Goal: Transaction & Acquisition: Book appointment/travel/reservation

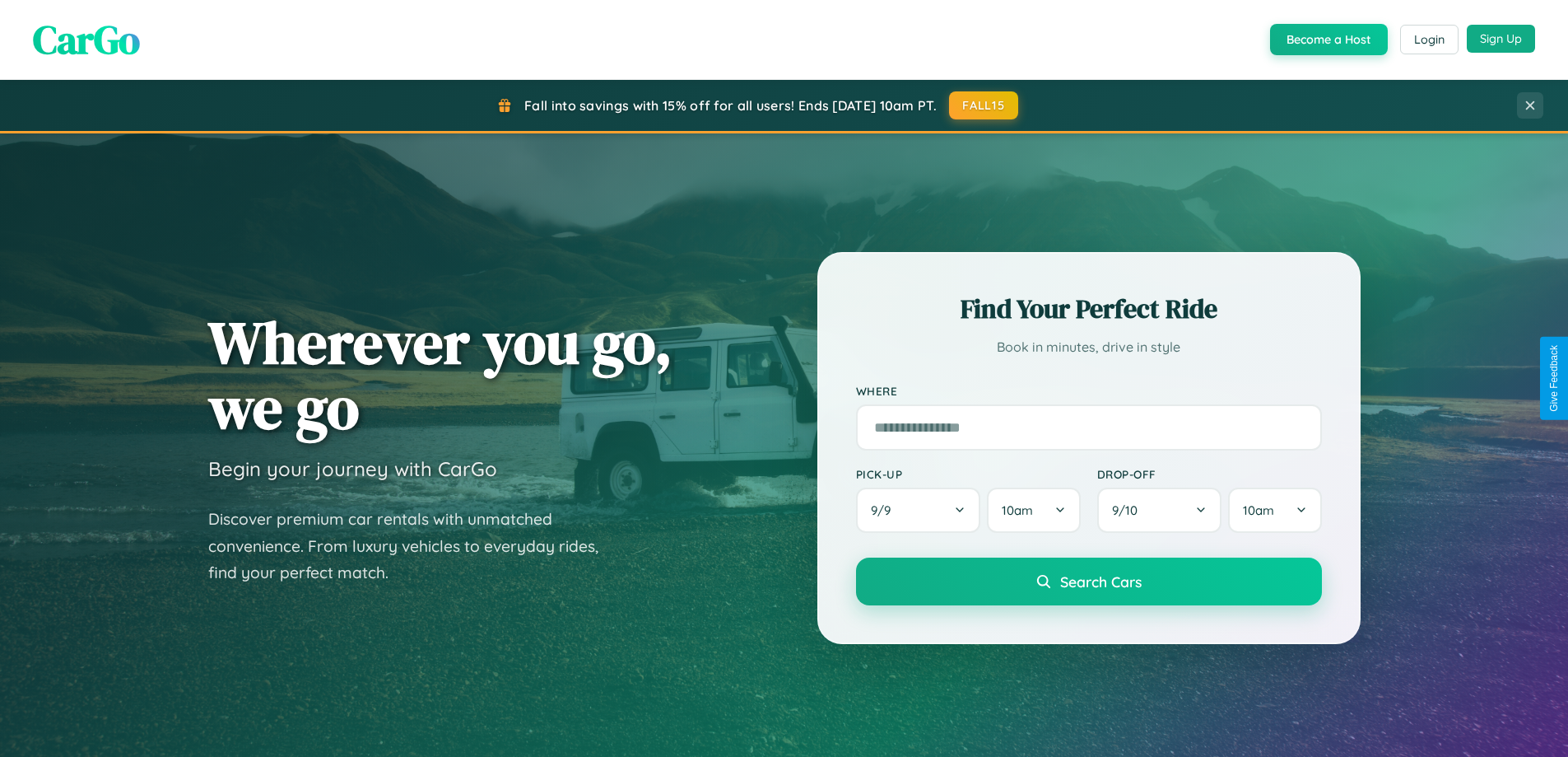
click at [1501, 39] on button "Sign Up" at bounding box center [1501, 38] width 69 height 28
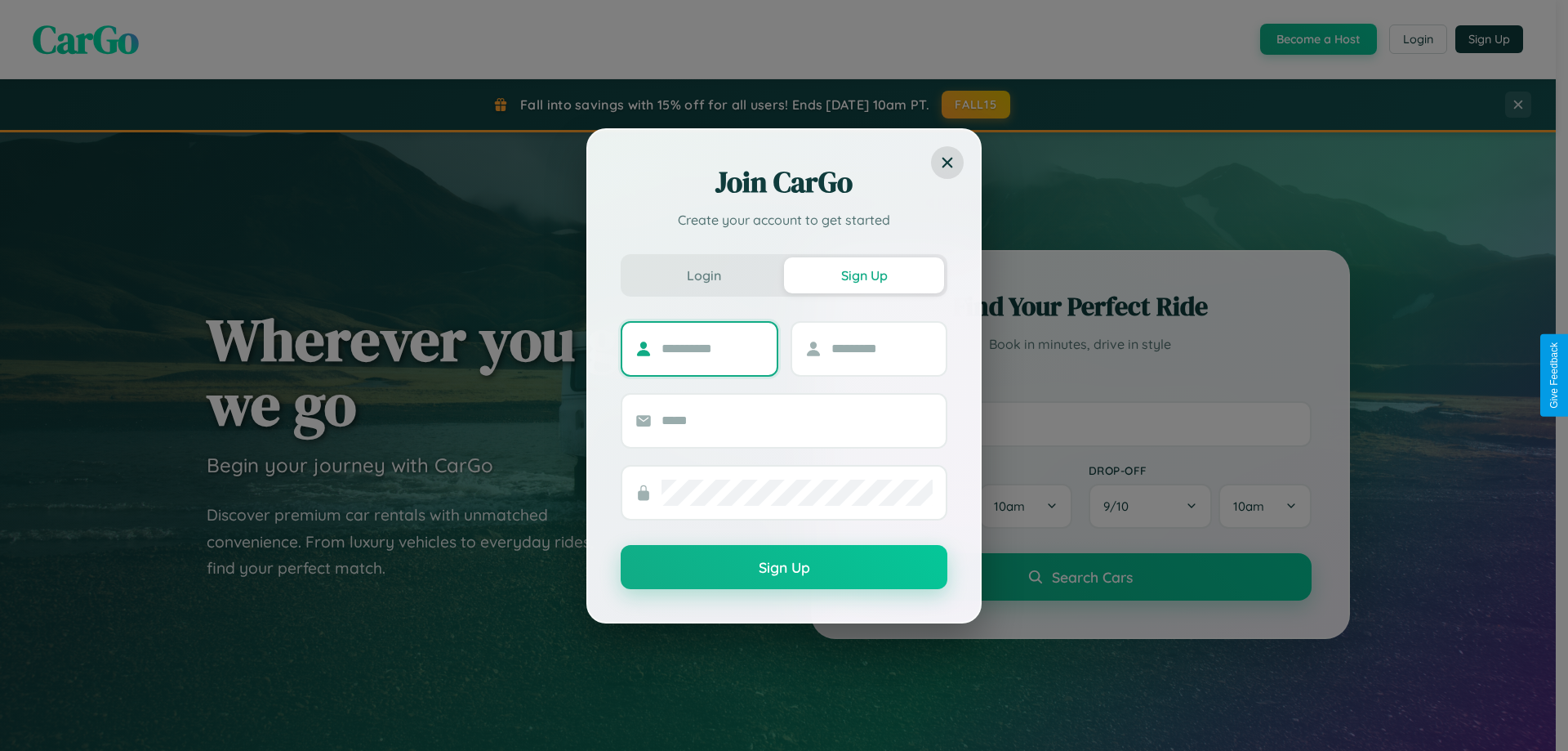
click at [712, 348] on input "text" at bounding box center [713, 349] width 102 height 27
type input "*******"
click at [882, 348] on input "text" at bounding box center [882, 349] width 102 height 27
type input "*****"
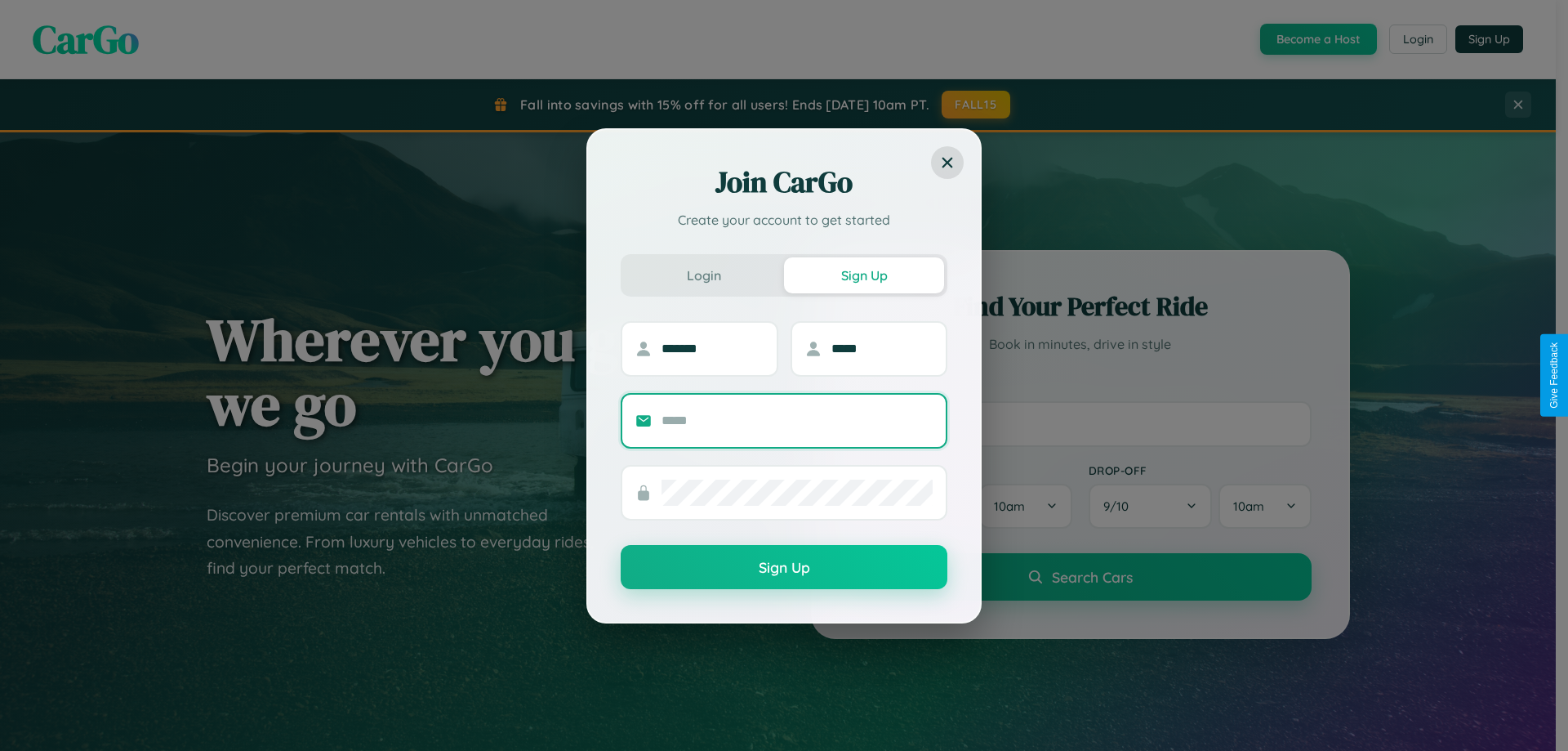
click at [797, 420] on input "text" at bounding box center [797, 420] width 271 height 27
type input "**********"
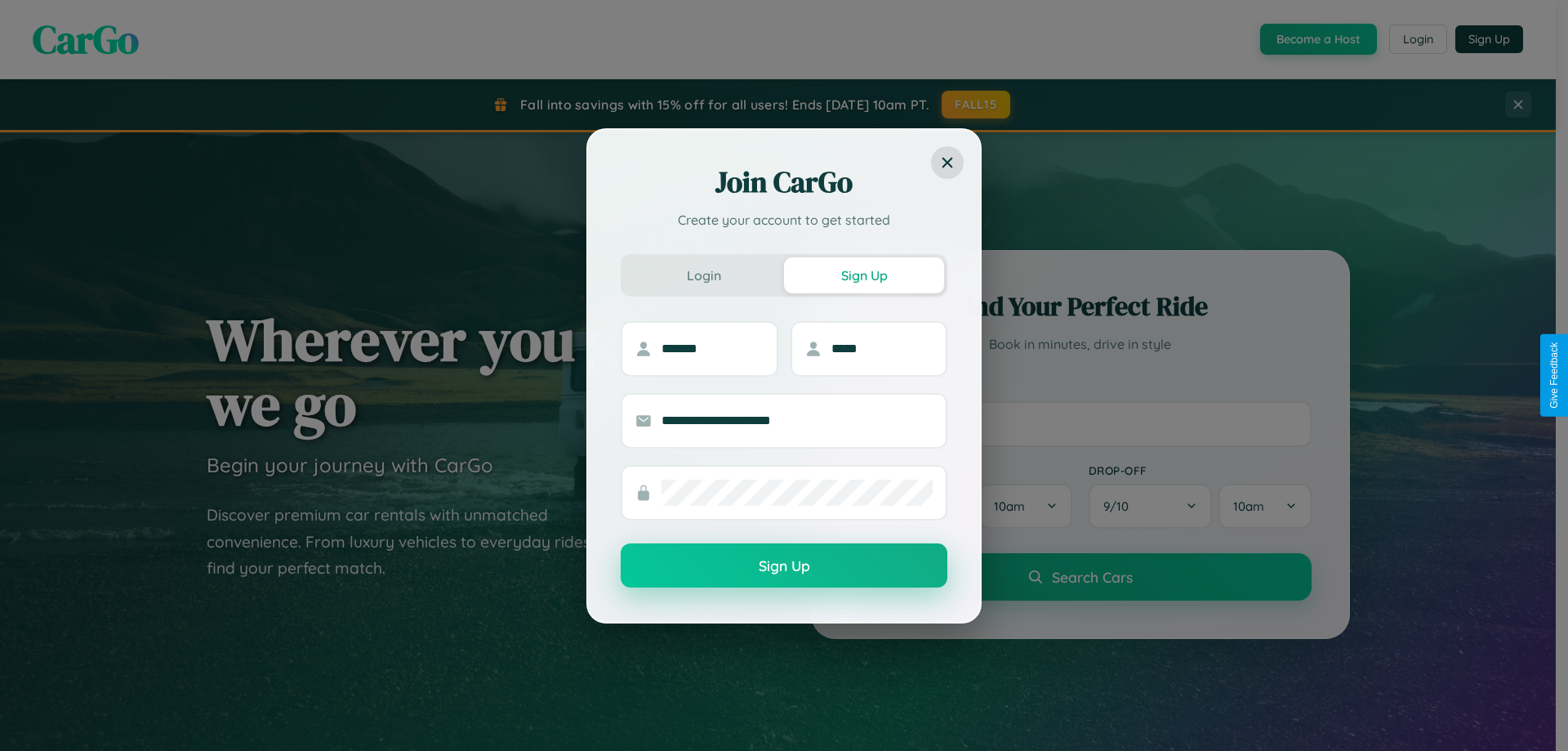
click at [784, 566] on button "Sign Up" at bounding box center [784, 565] width 327 height 45
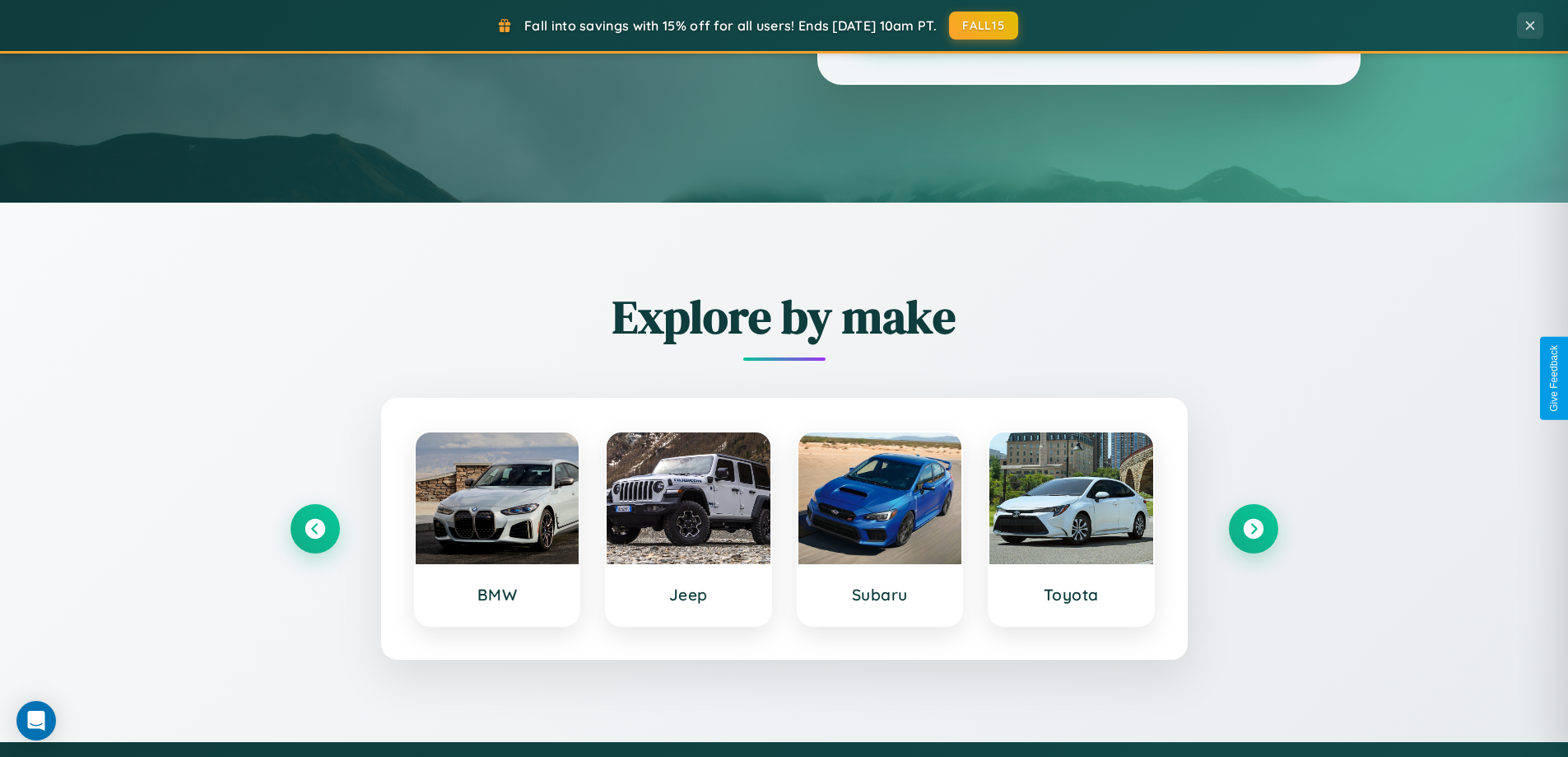
scroll to position [710, 0]
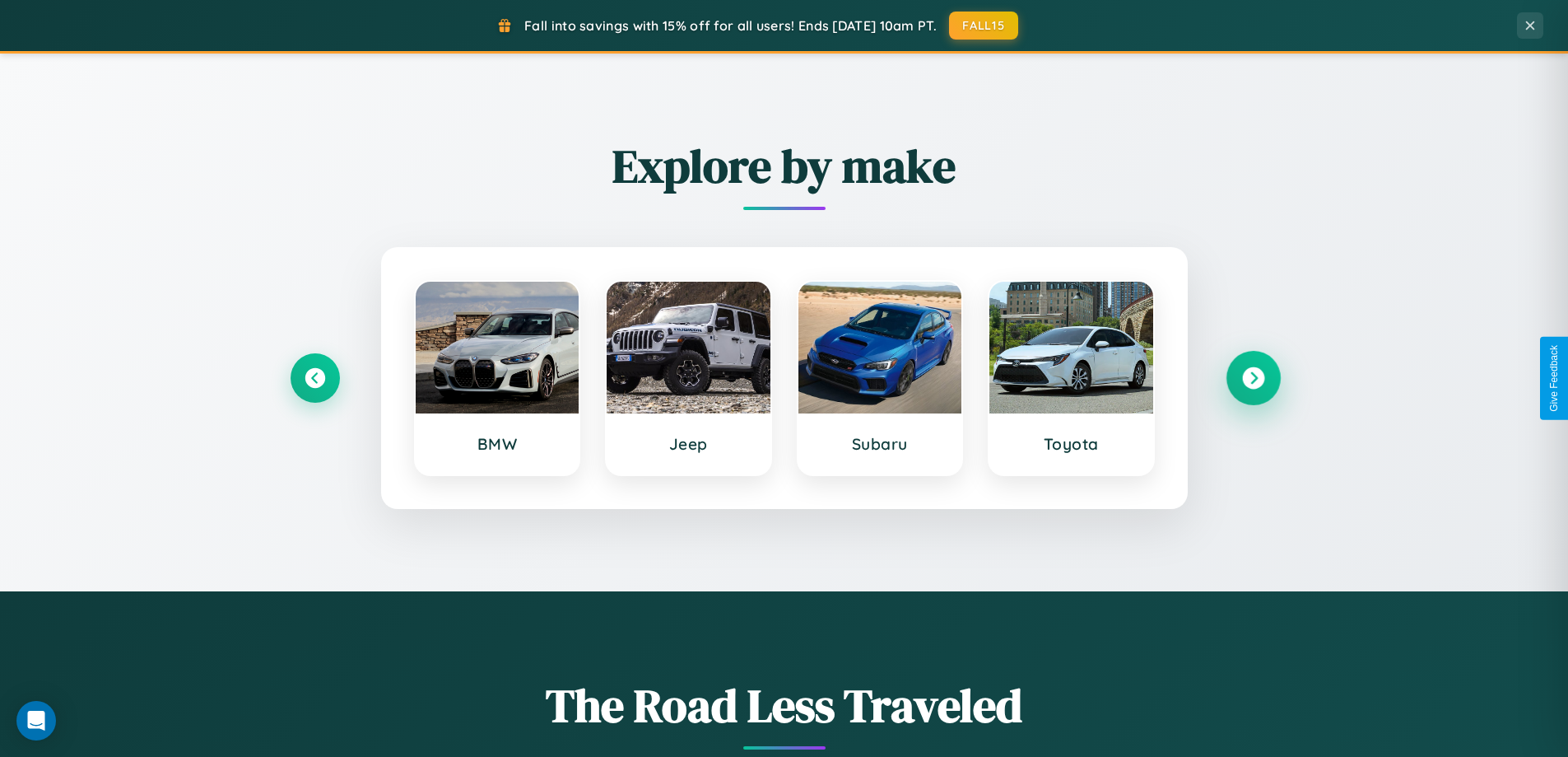
click at [1253, 378] on icon at bounding box center [1253, 378] width 22 height 22
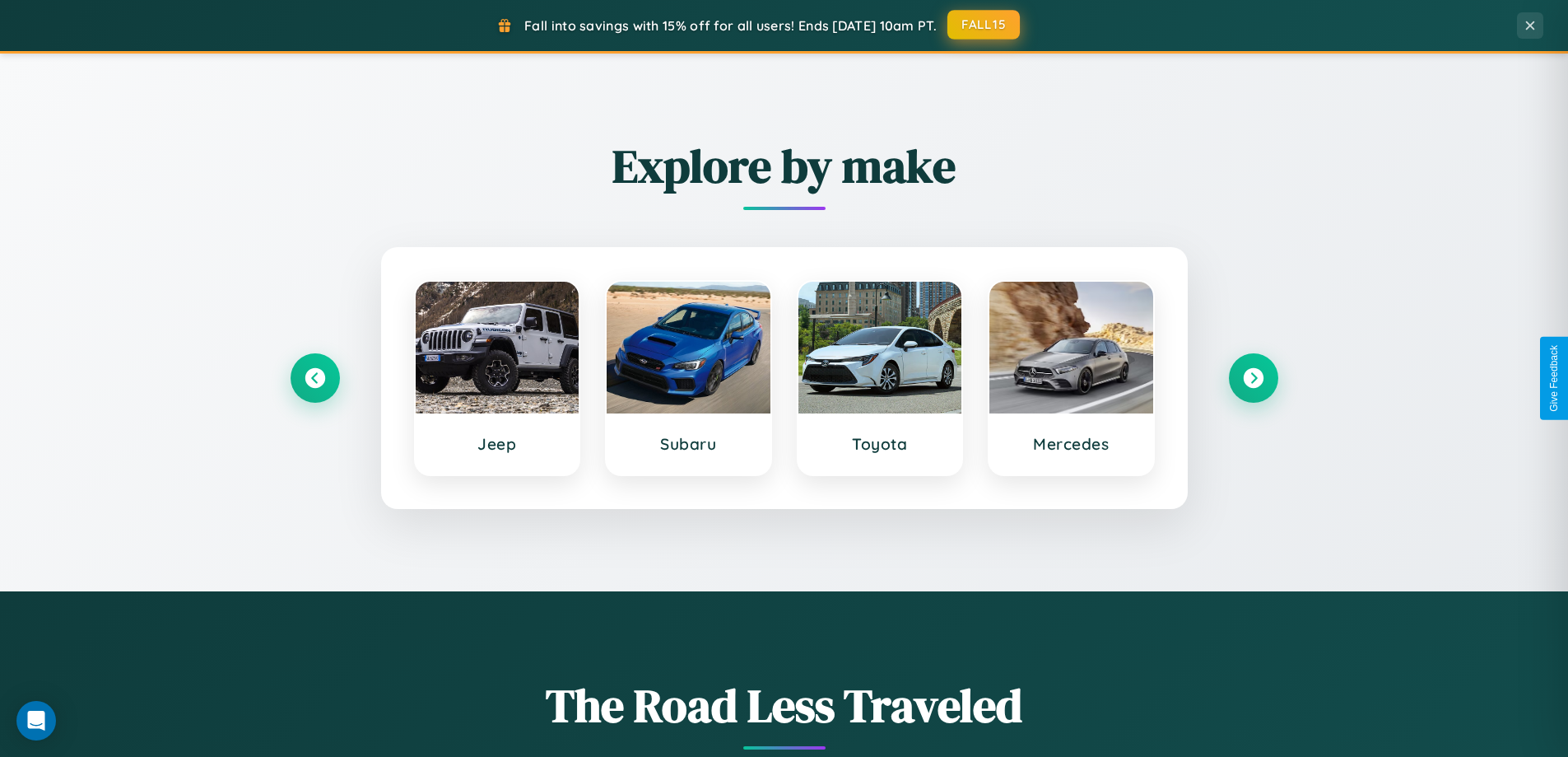
click at [985, 25] on button "FALL15" at bounding box center [984, 24] width 73 height 30
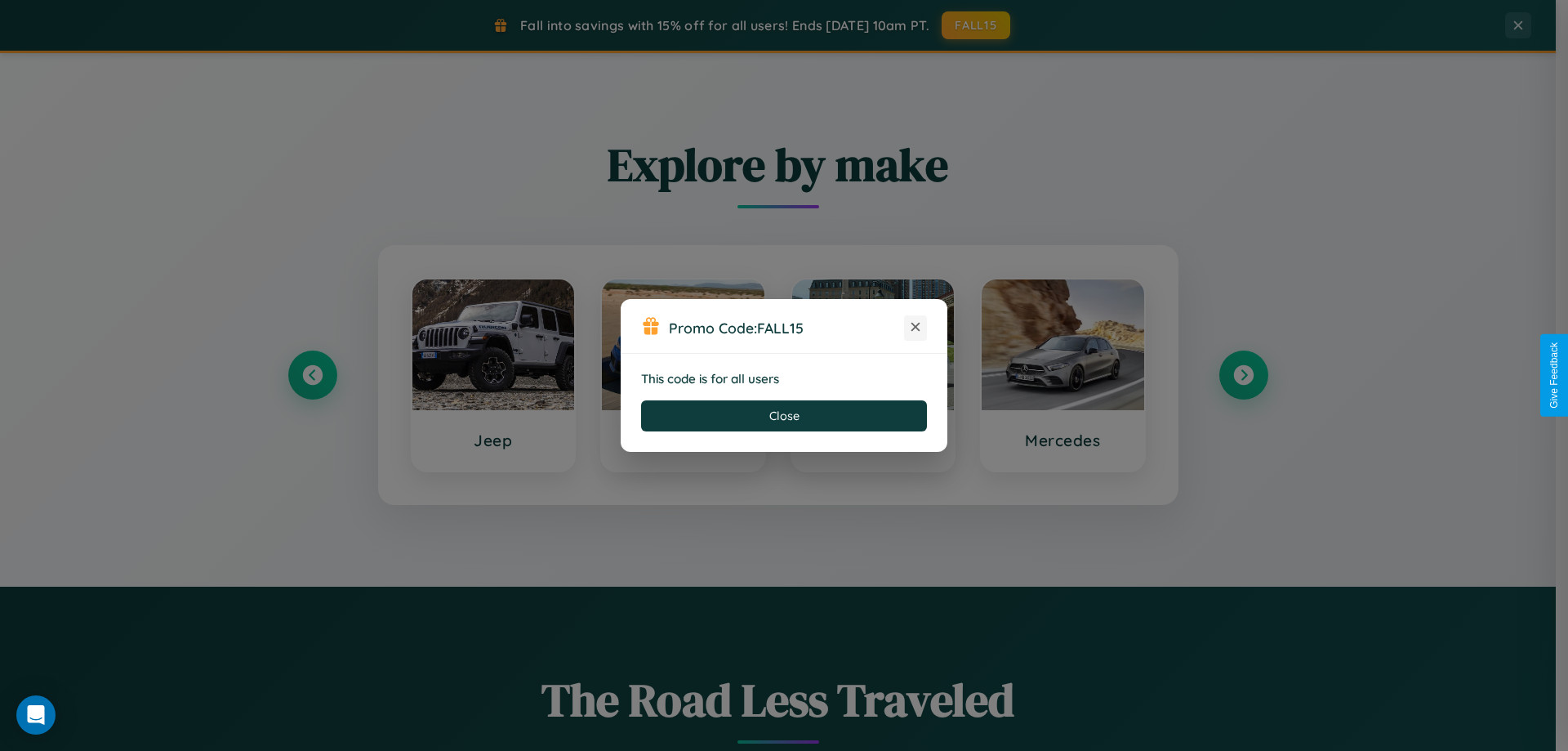
click at [916, 328] on icon at bounding box center [915, 326] width 16 height 16
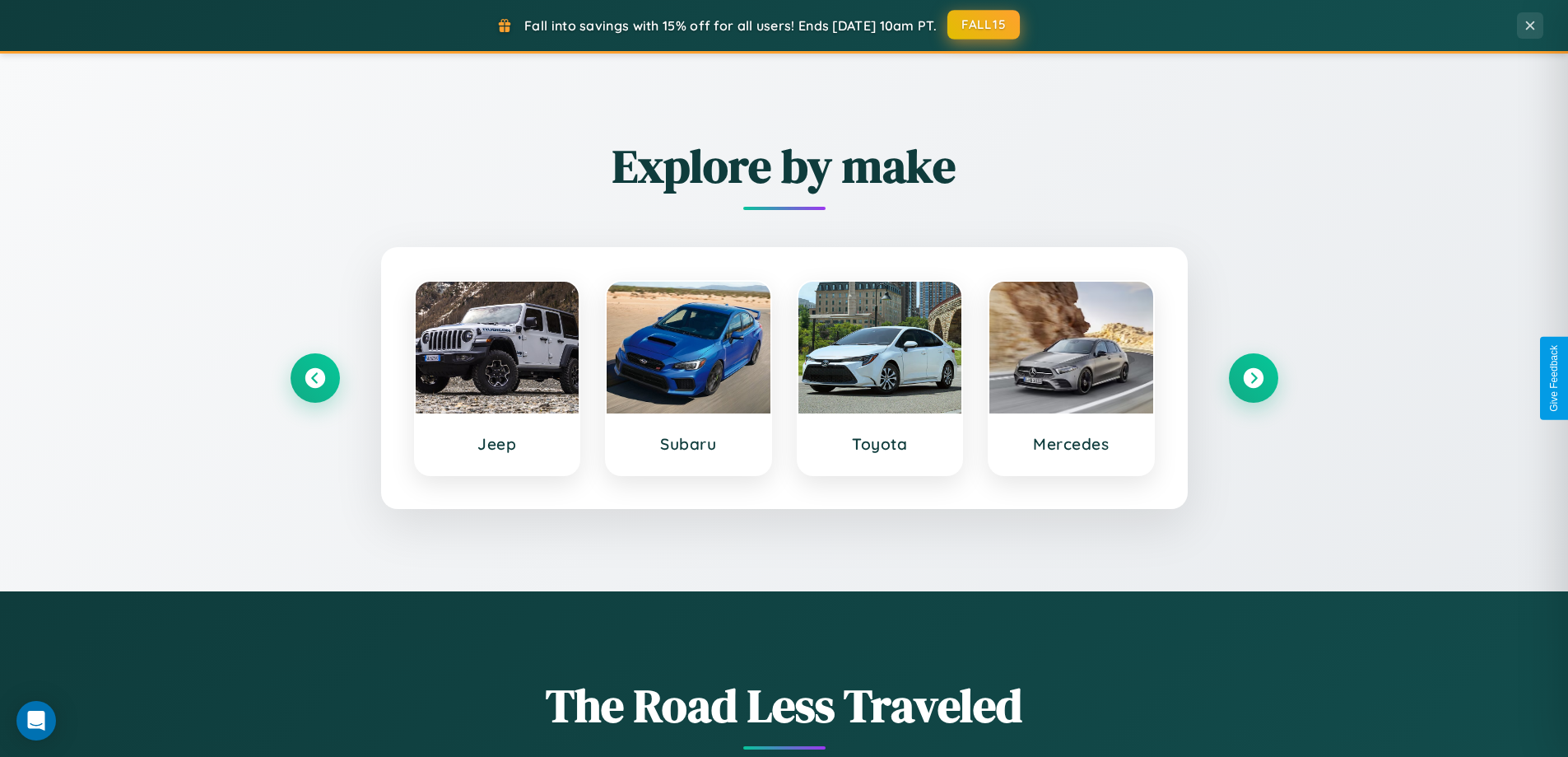
click at [985, 25] on button "FALL15" at bounding box center [984, 24] width 73 height 30
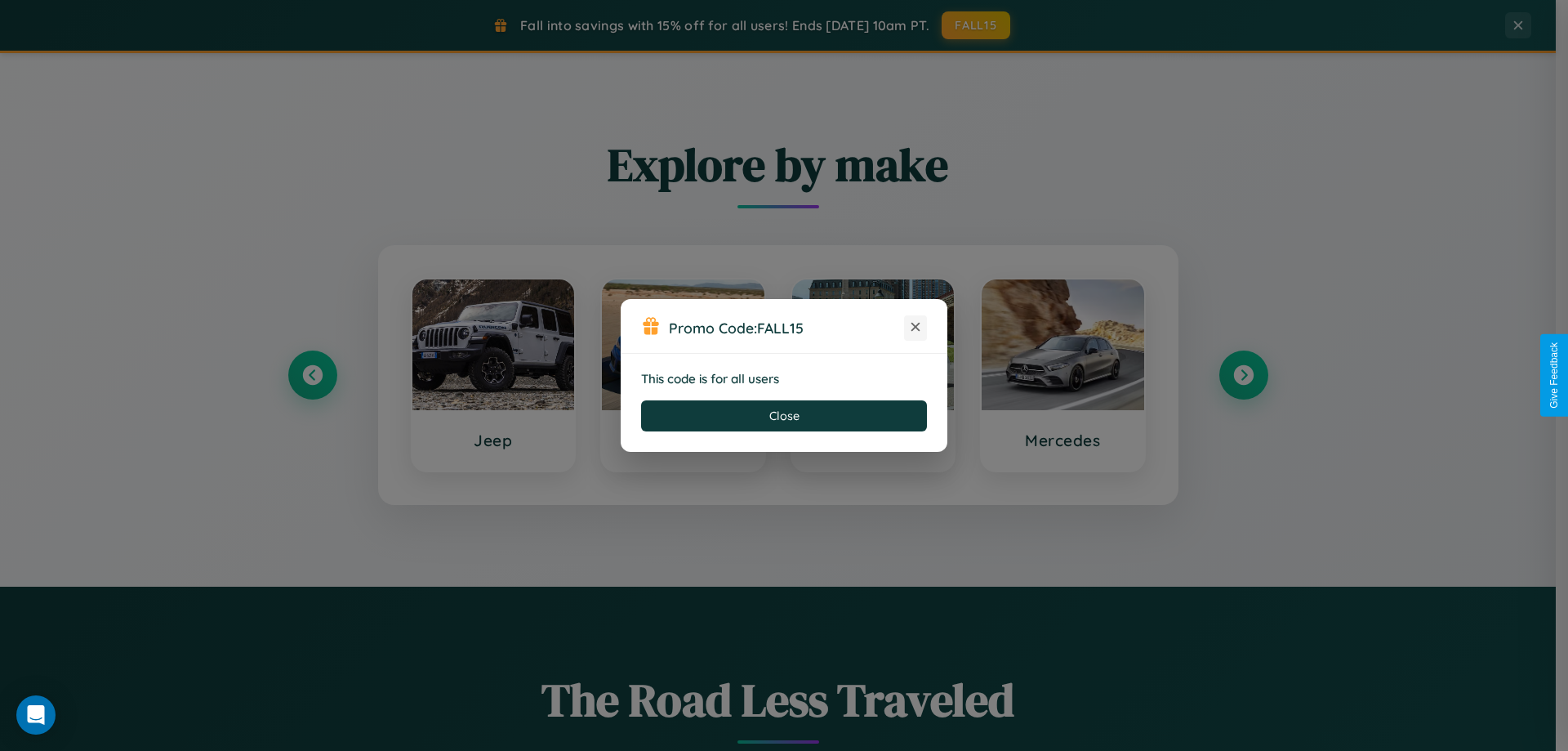
click at [916, 328] on icon at bounding box center [915, 326] width 16 height 16
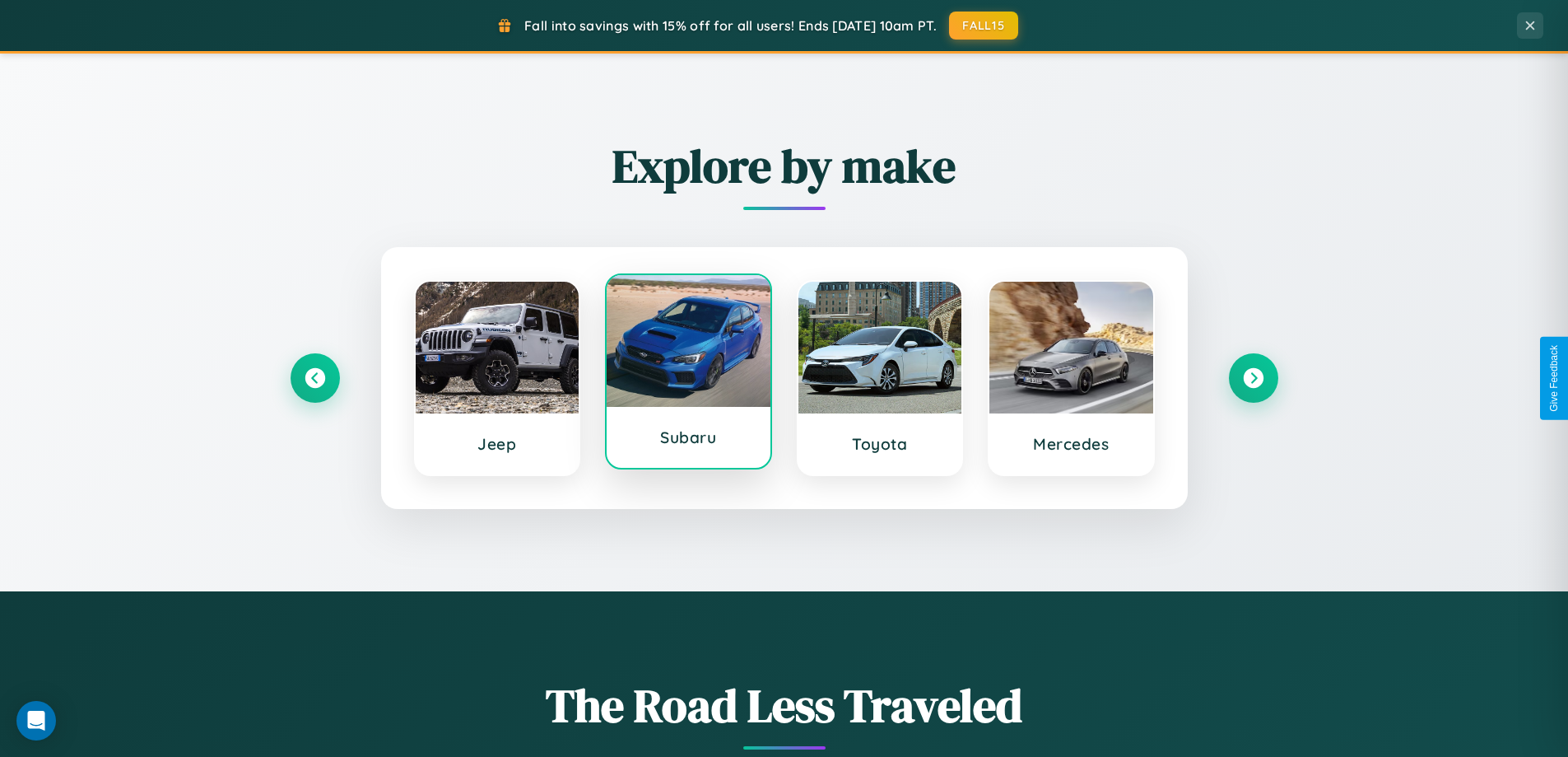
click at [688, 371] on div at bounding box center [689, 341] width 164 height 132
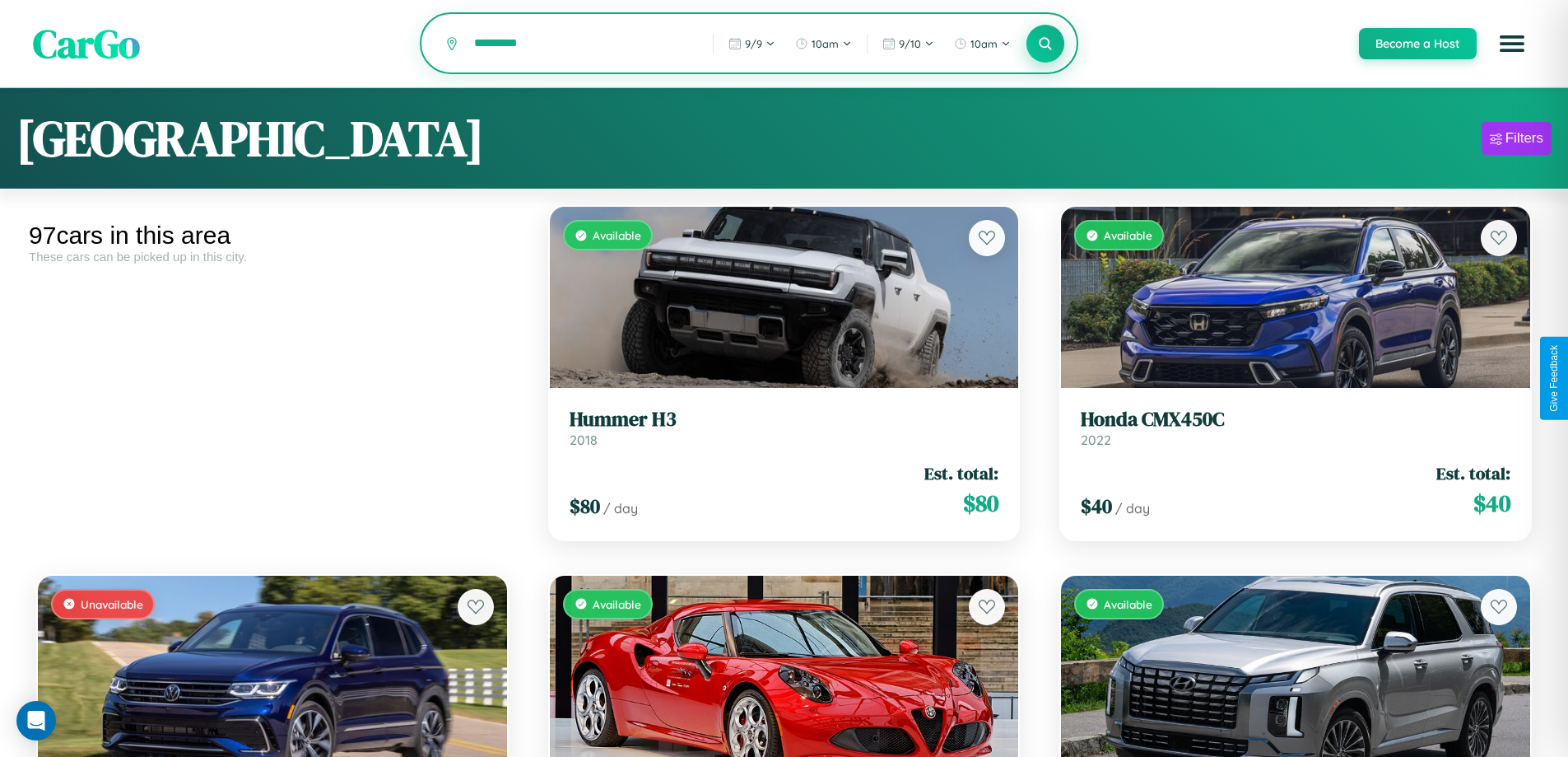
type input "*********"
click at [1045, 45] on icon at bounding box center [1046, 43] width 15 height 15
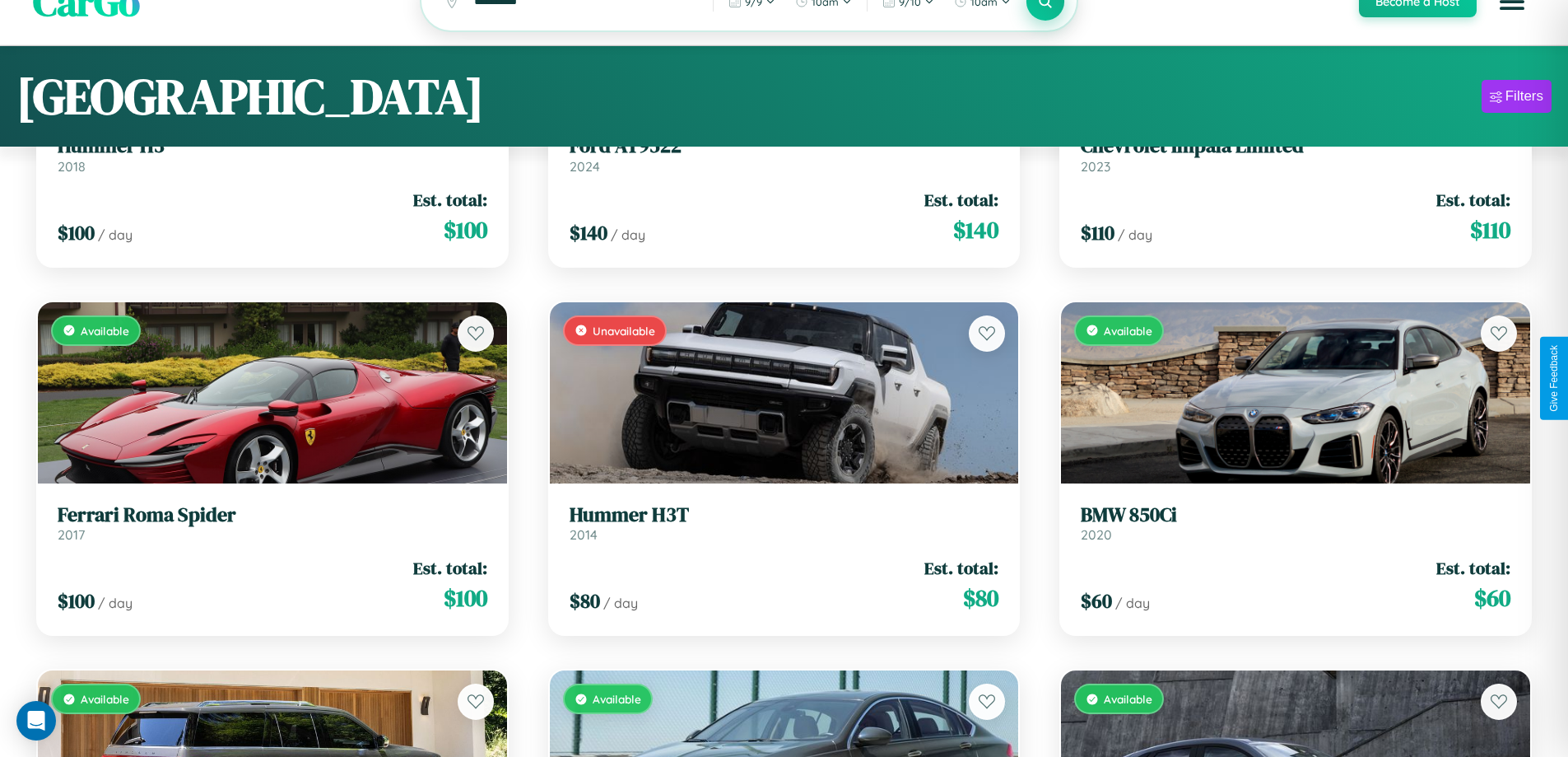
scroll to position [99, 0]
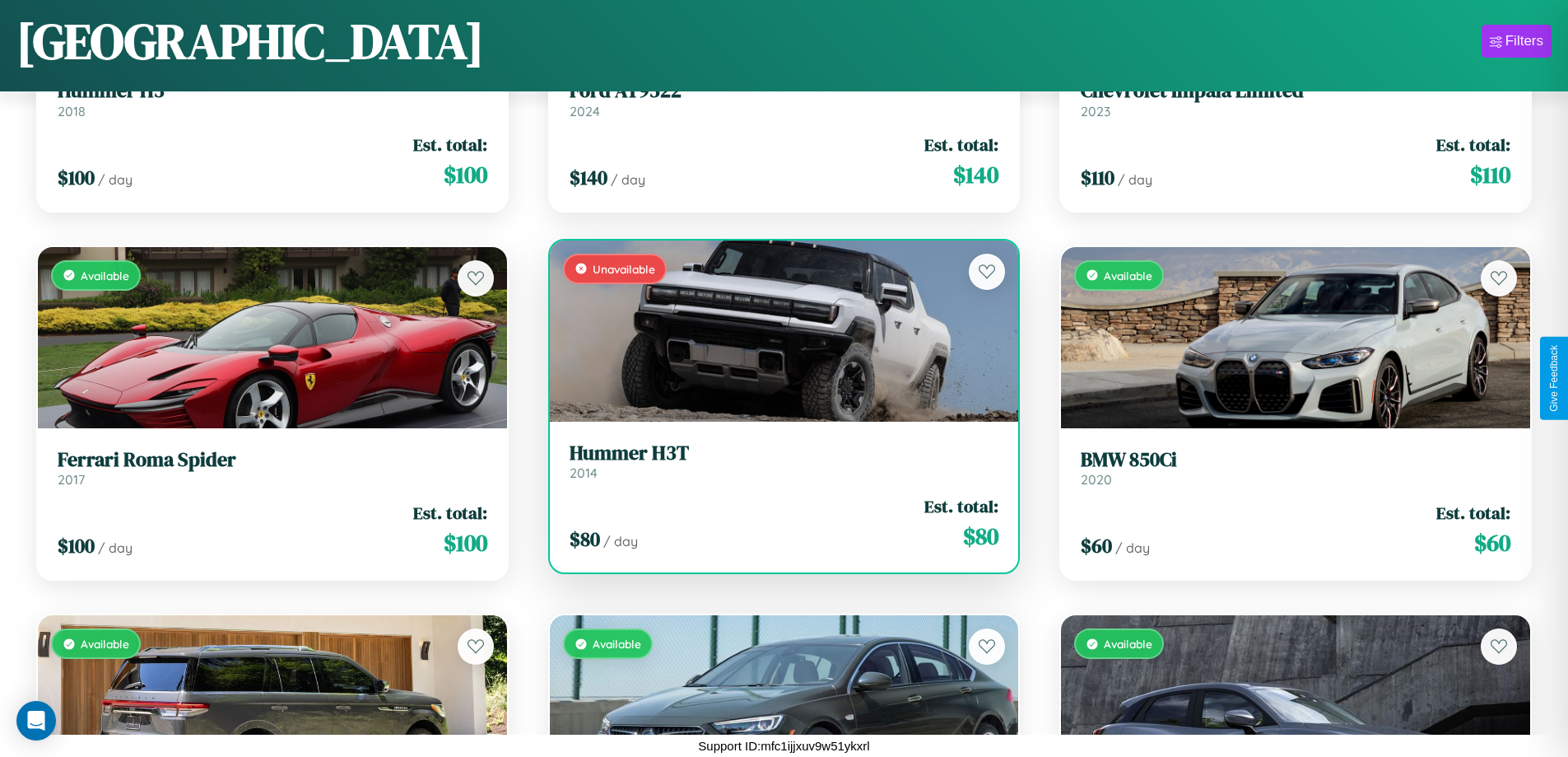
click at [777, 461] on h3 "Hummer H3T" at bounding box center [784, 452] width 429 height 24
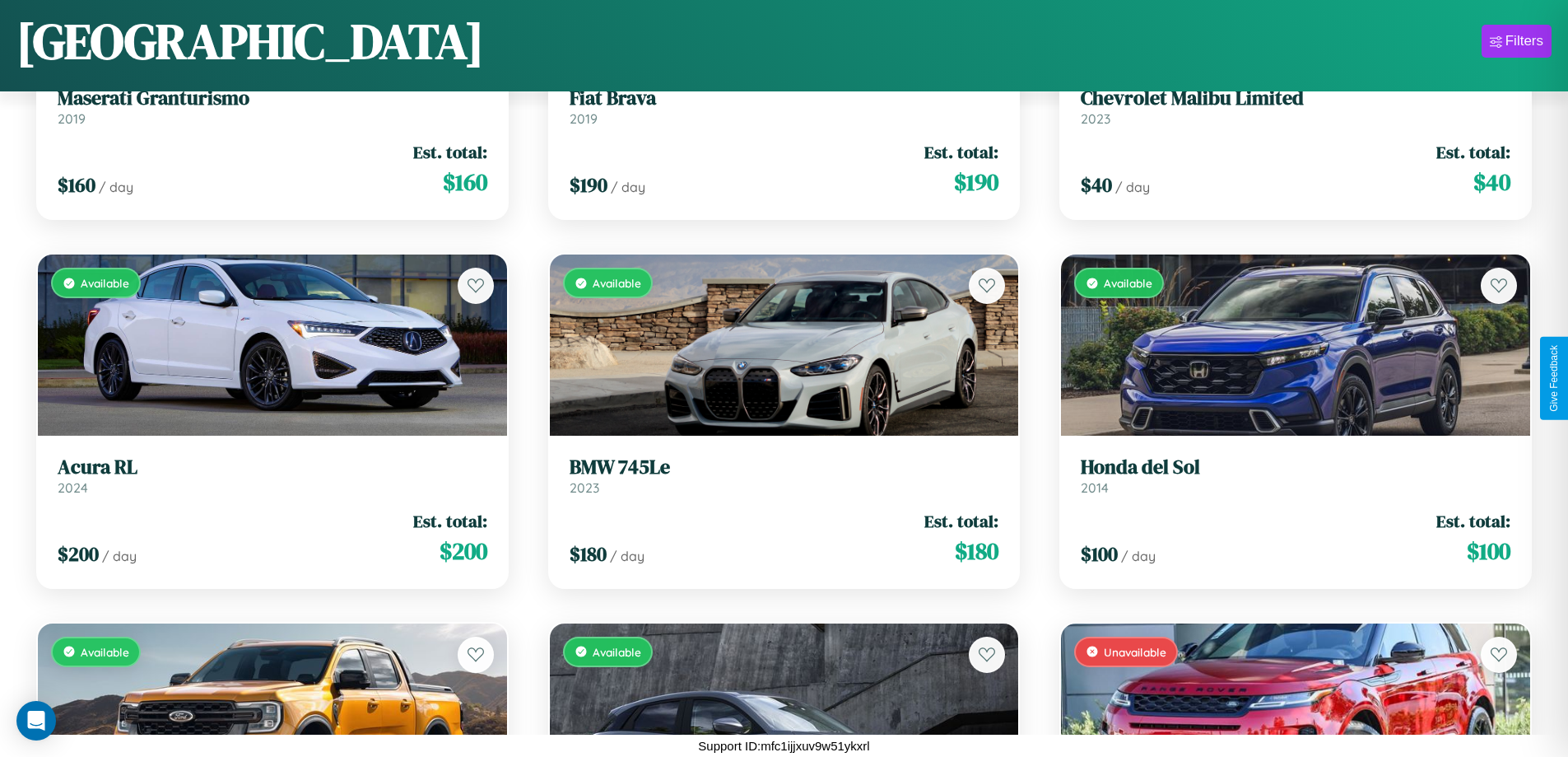
scroll to position [5025, 0]
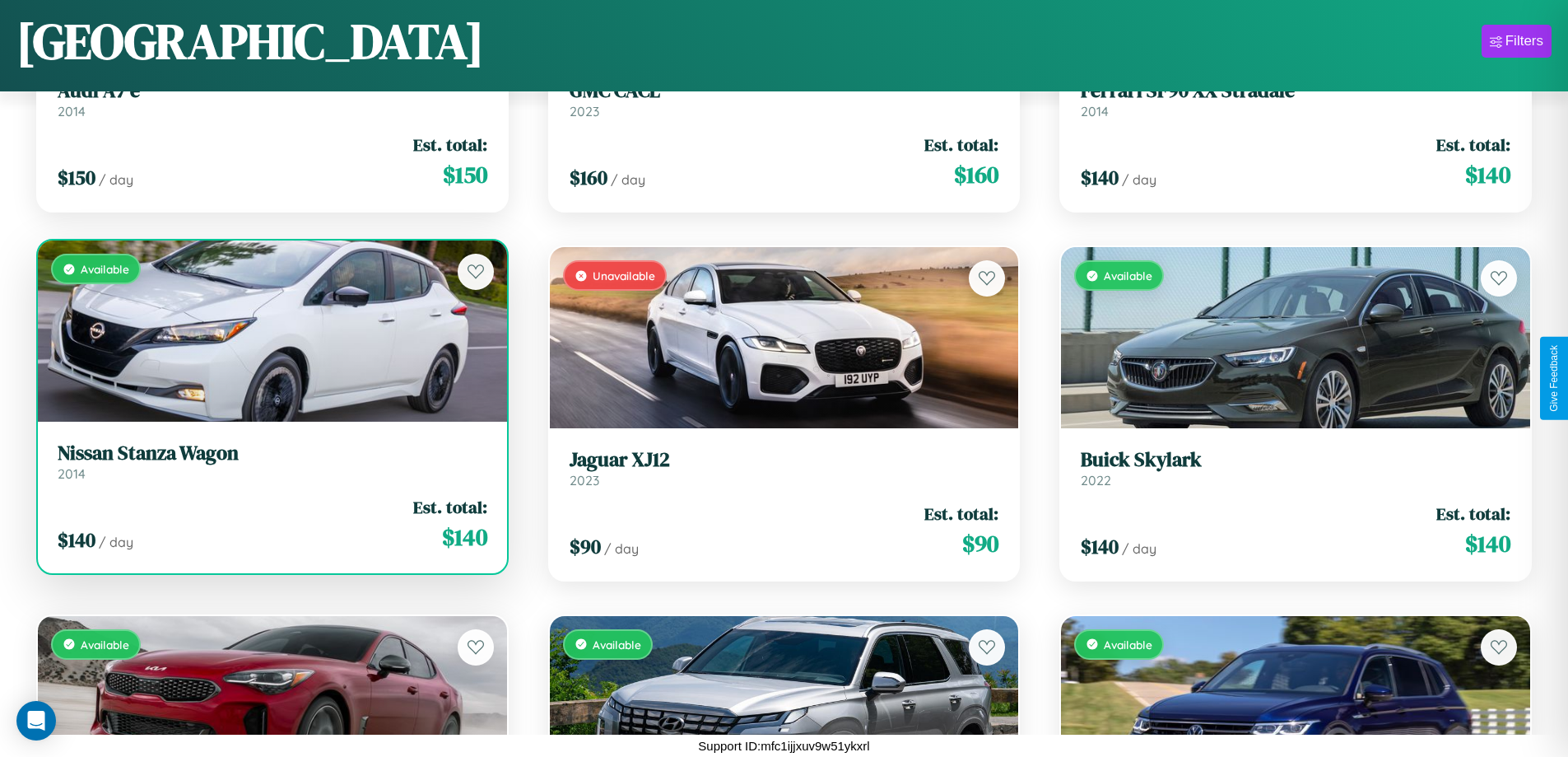
click at [270, 462] on h3 "Nissan Stanza Wagon" at bounding box center [272, 452] width 429 height 24
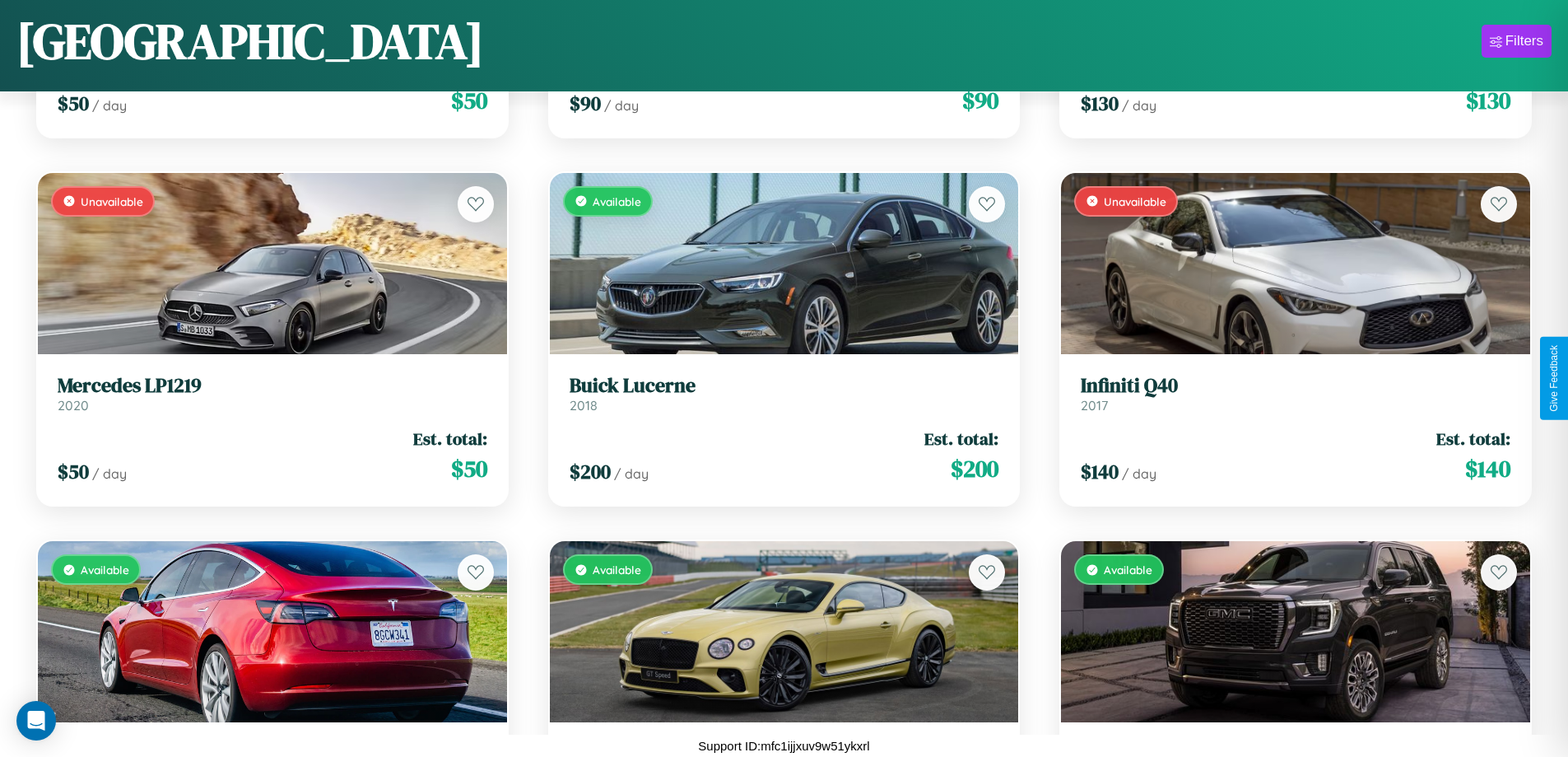
scroll to position [6500, 0]
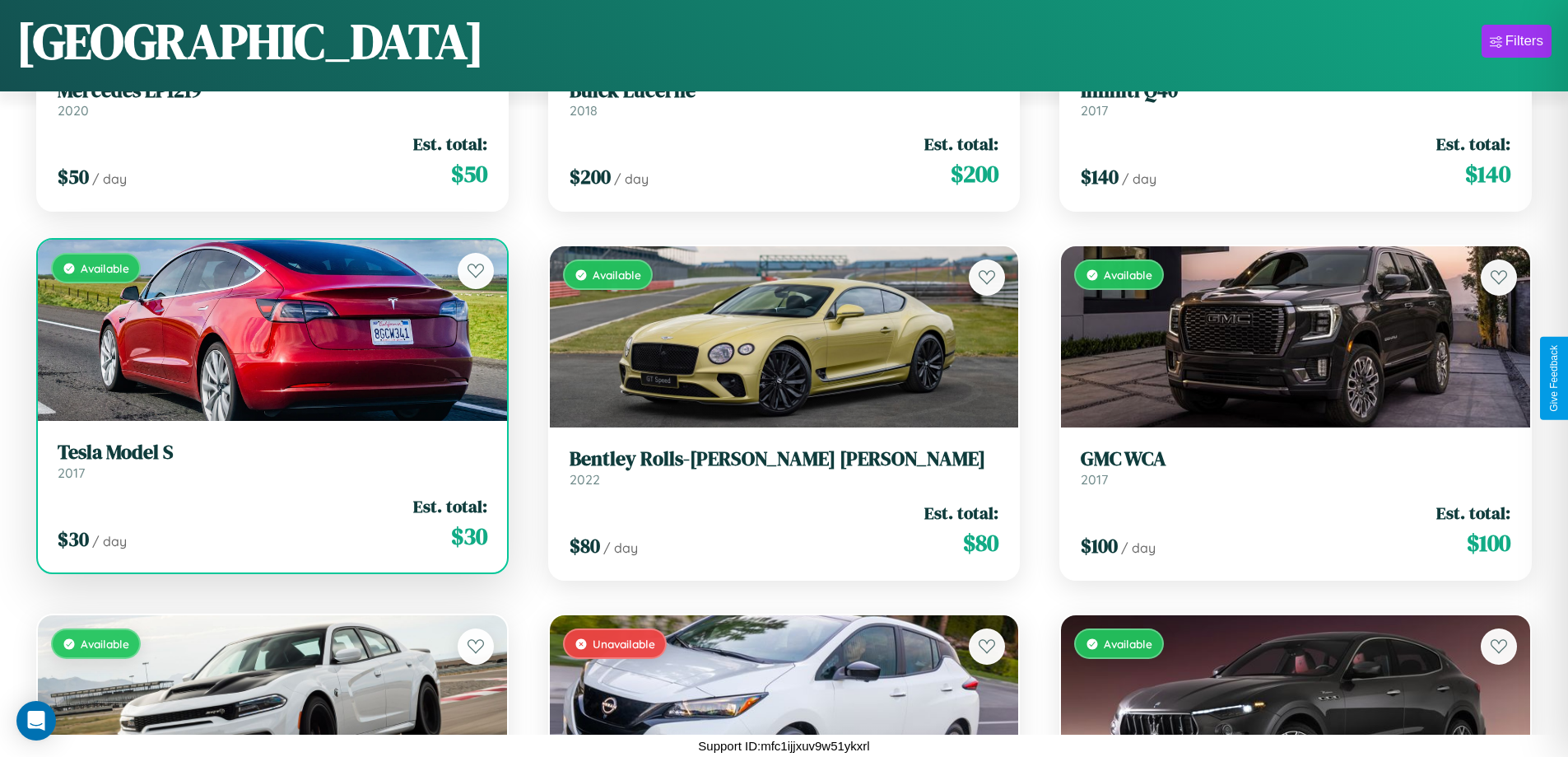
click at [270, 460] on h3 "Tesla Model S" at bounding box center [272, 452] width 429 height 24
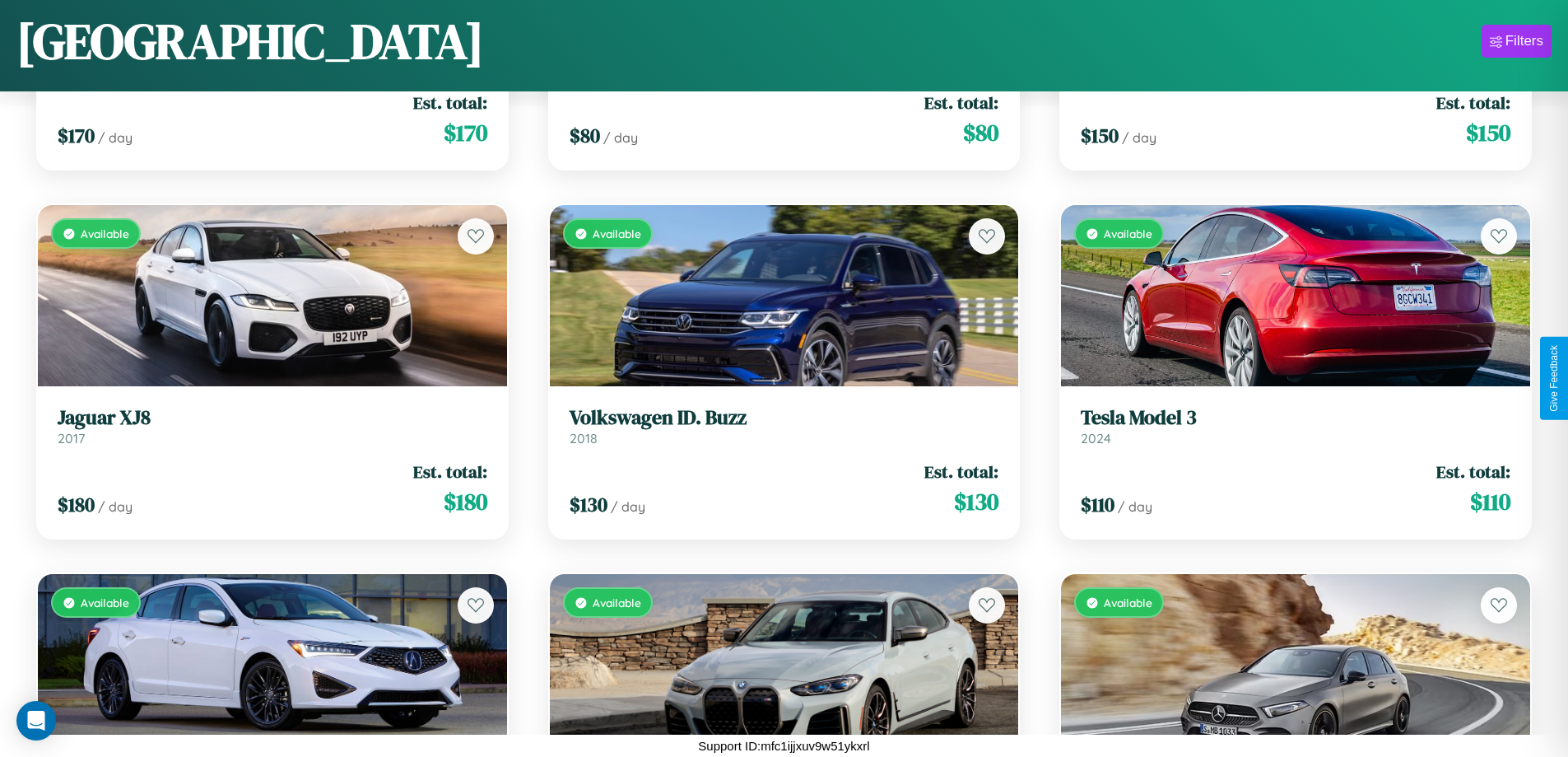
scroll to position [14508, 0]
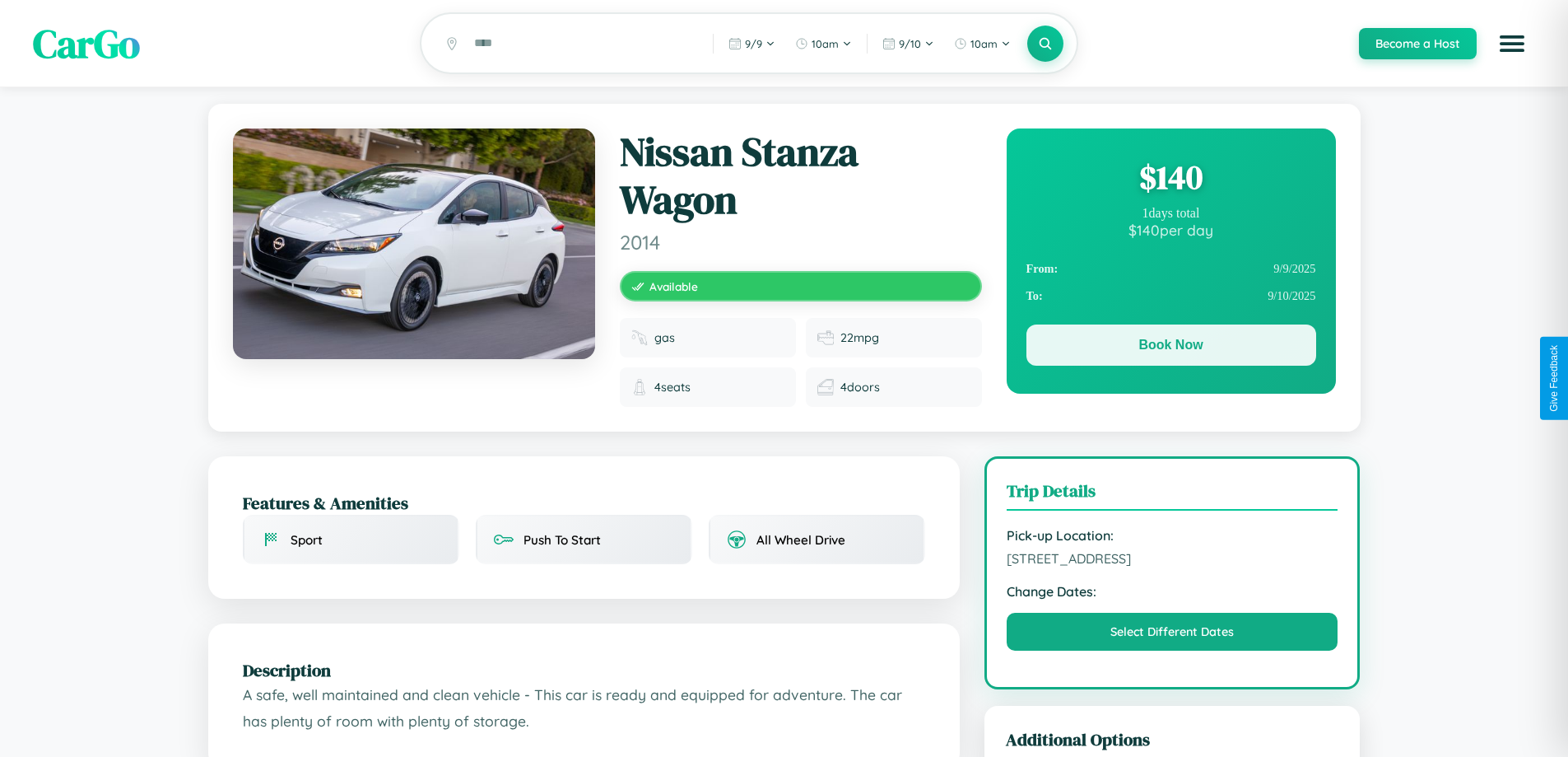
click at [1171, 348] on button "Book Now" at bounding box center [1172, 345] width 290 height 41
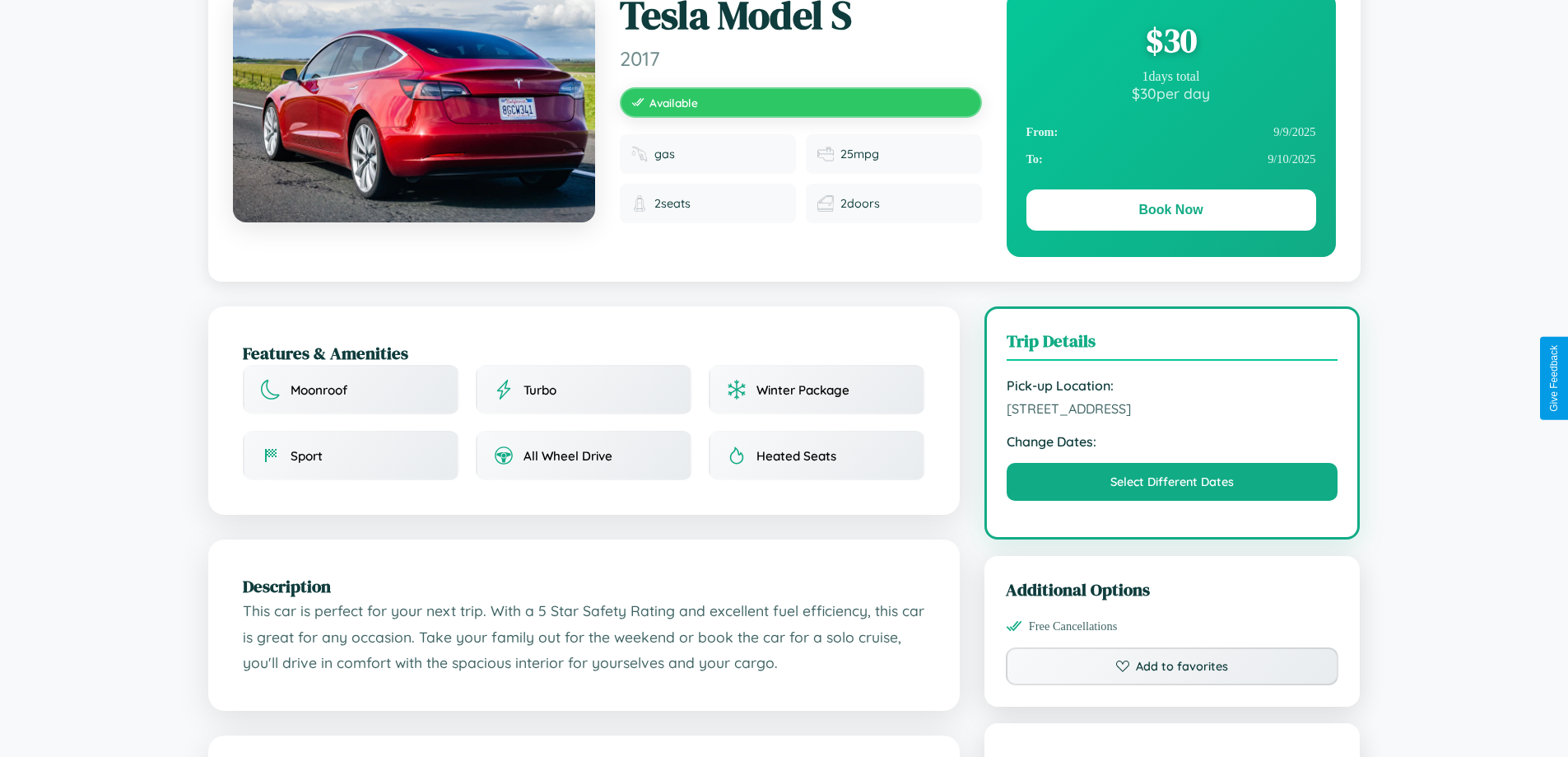
scroll to position [170, 0]
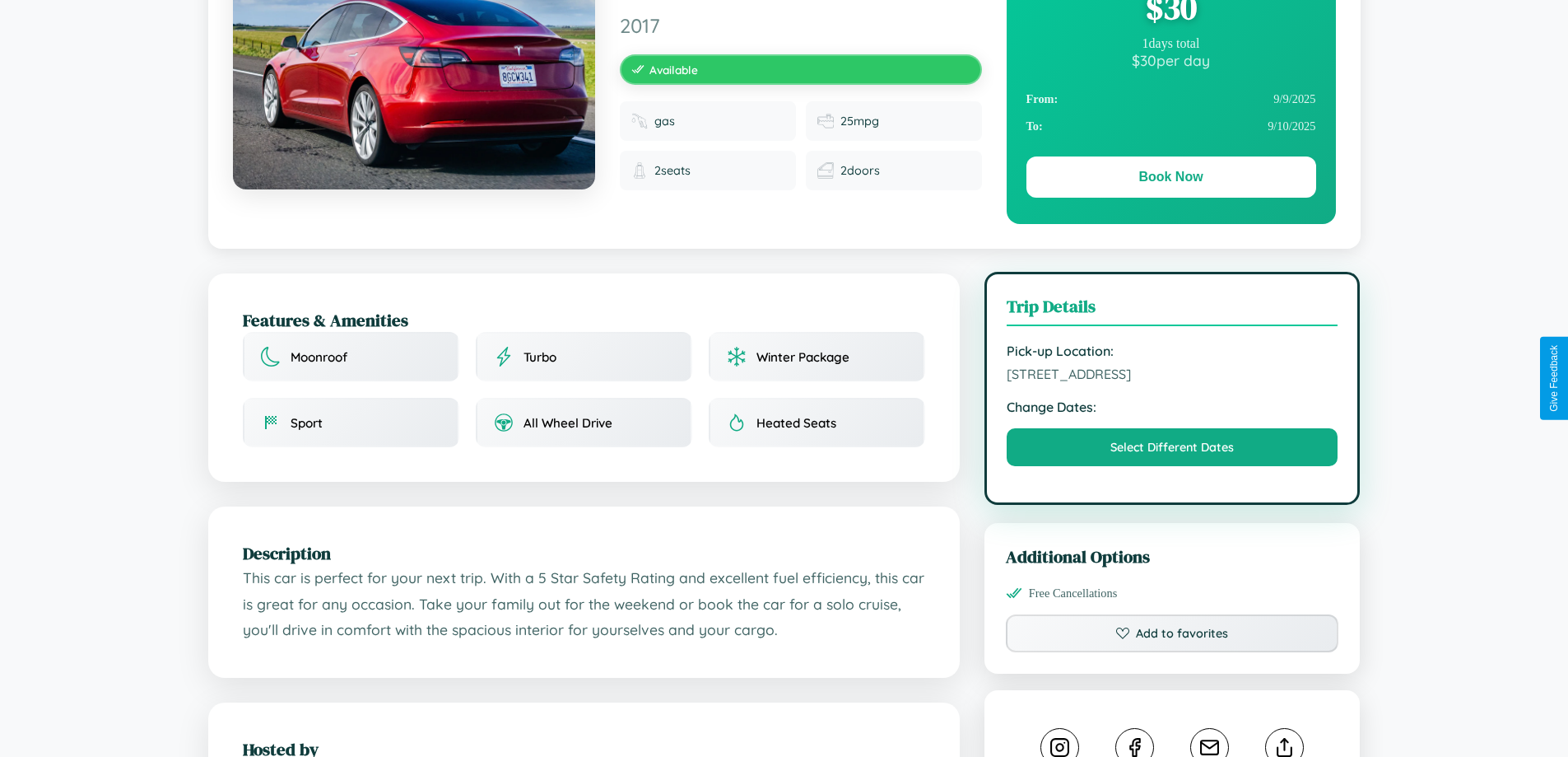
click at [1172, 376] on span "[STREET_ADDRESS]" at bounding box center [1173, 373] width 332 height 16
click at [1172, 376] on span "9176 First Street Stockholm 41398 Sweden" at bounding box center [1173, 373] width 332 height 16
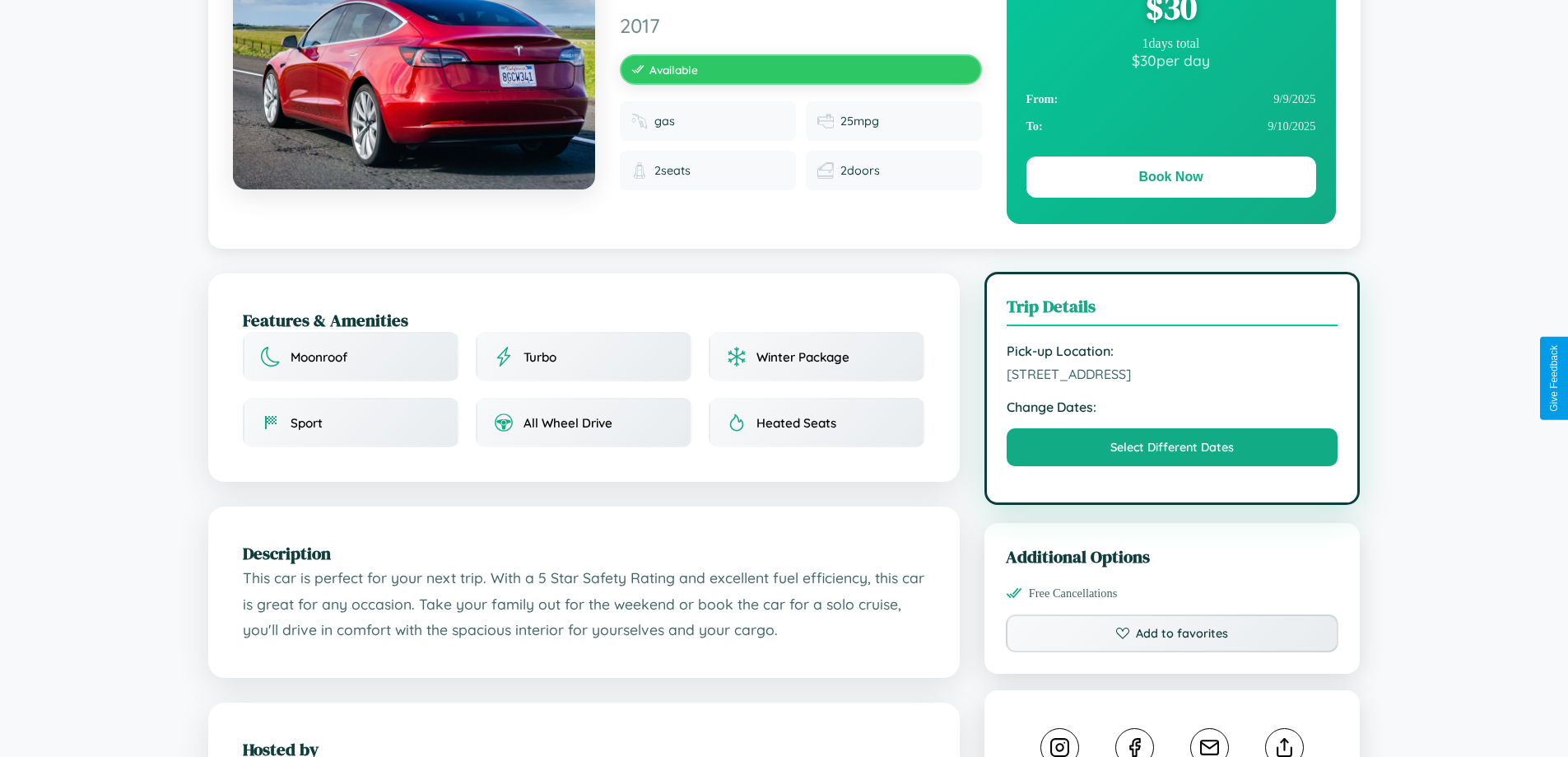
click at [1172, 376] on span "9176 First Street Stockholm 41398 Sweden" at bounding box center [1173, 373] width 332 height 16
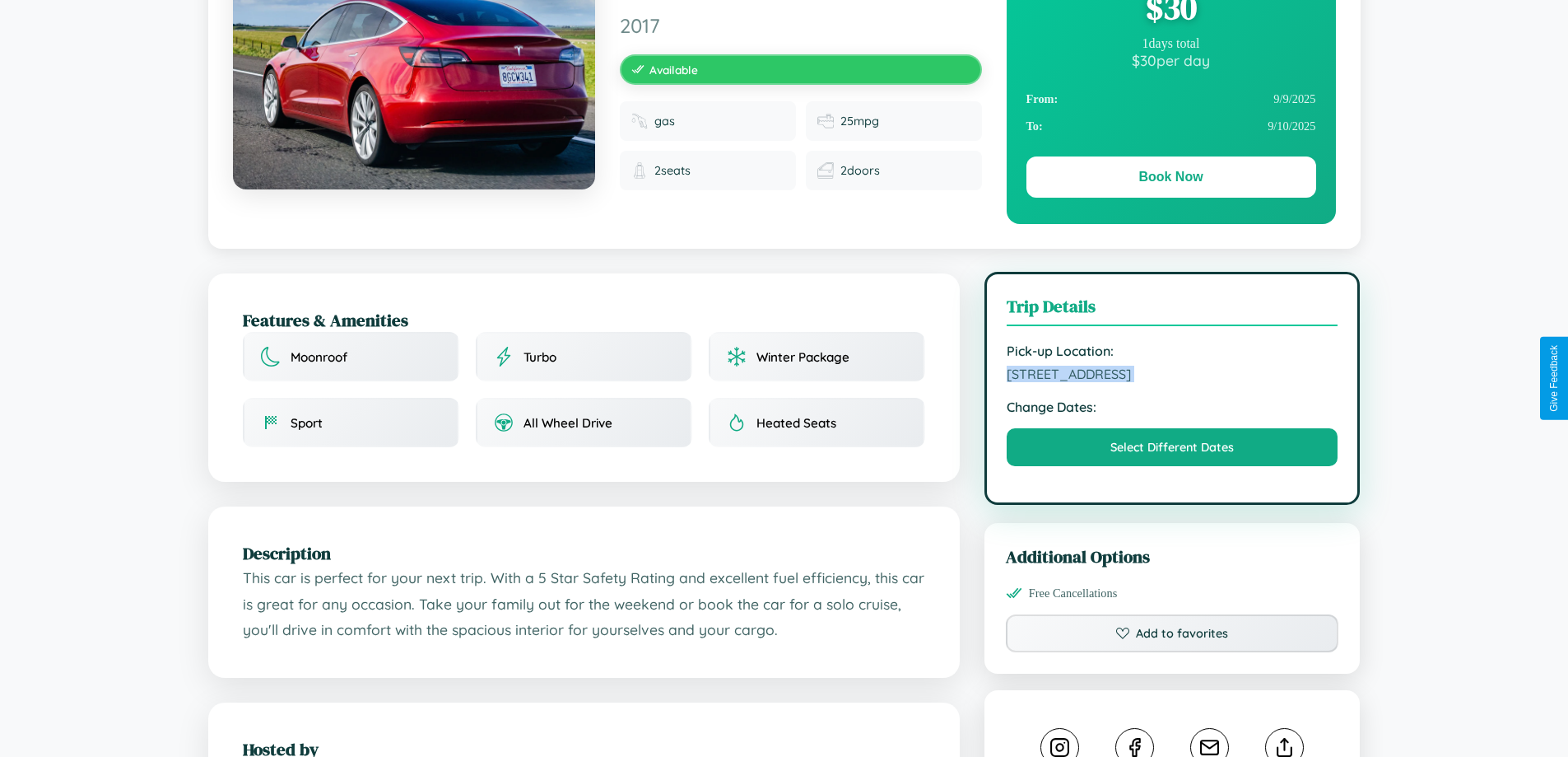
click at [1172, 376] on span "9176 First Street Stockholm 41398 Sweden" at bounding box center [1173, 373] width 332 height 16
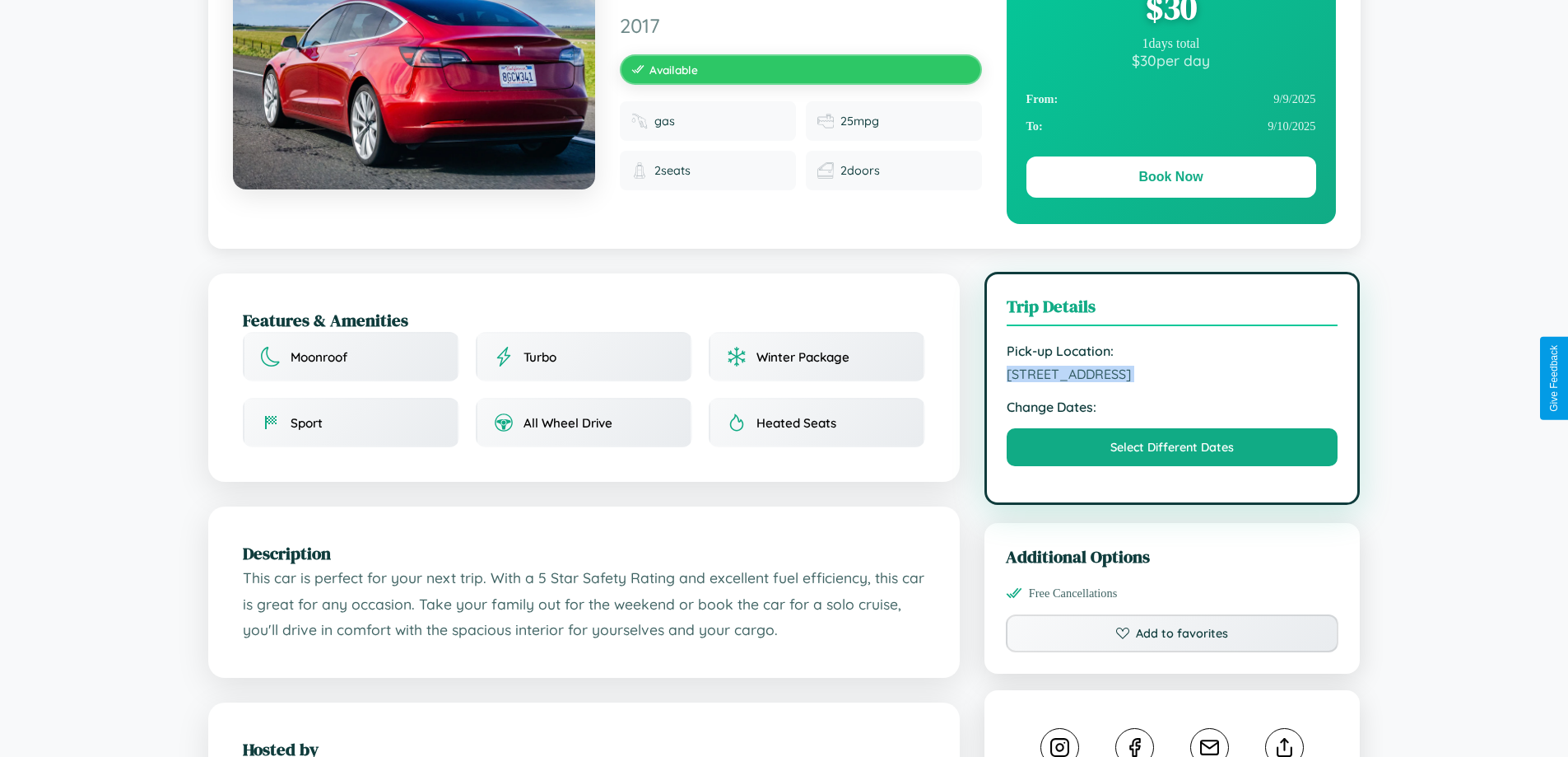
click at [1172, 376] on span "9176 First Street Stockholm 41398 Sweden" at bounding box center [1173, 373] width 332 height 16
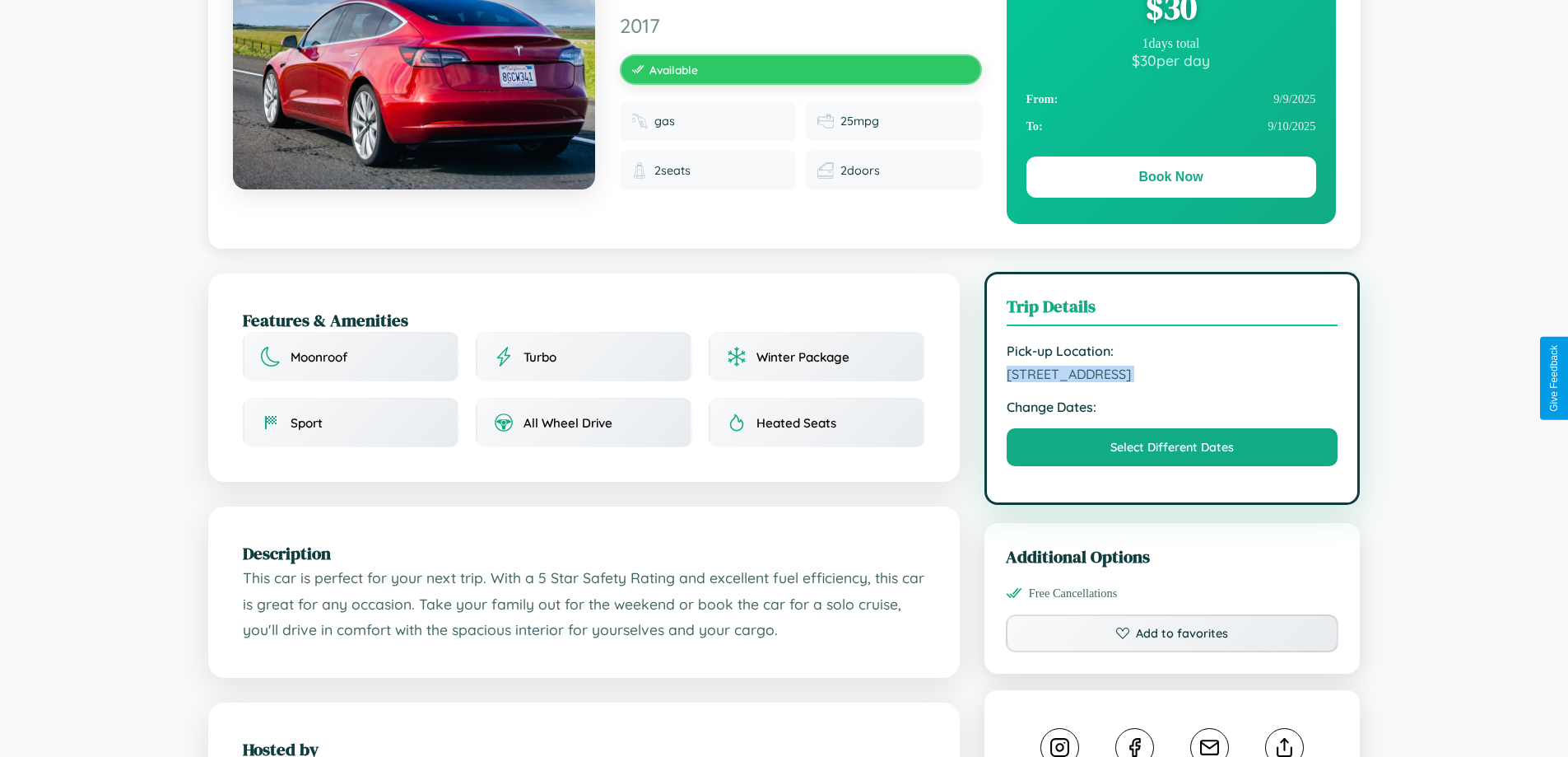
click at [1172, 376] on span "9176 First Street Stockholm 41398 Sweden" at bounding box center [1173, 373] width 332 height 16
